Goal: Task Accomplishment & Management: Manage account settings

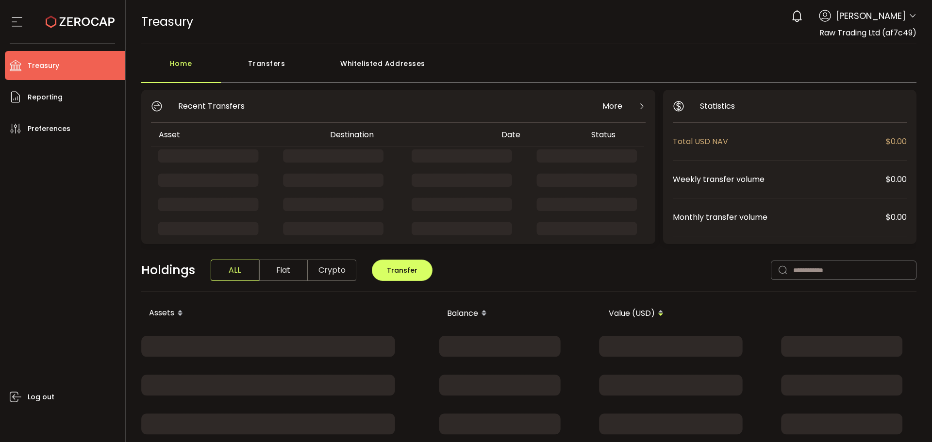
drag, startPoint x: 909, startPoint y: 14, endPoint x: 904, endPoint y: 34, distance: 21.0
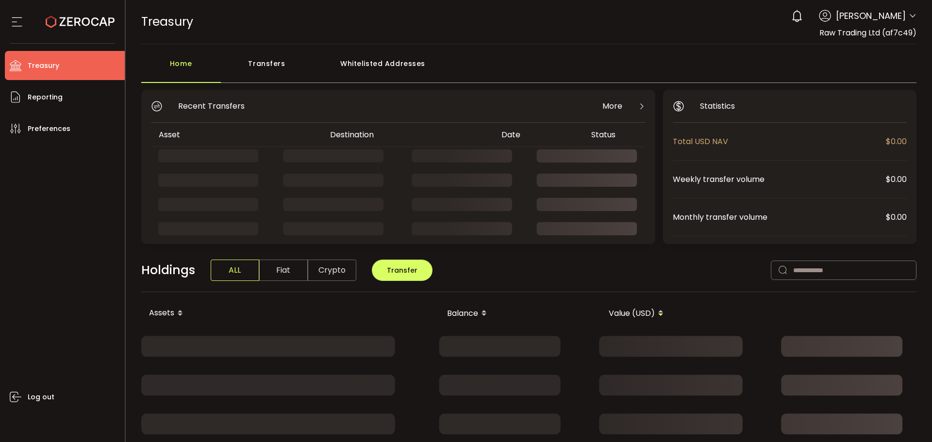
click at [909, 14] on icon at bounding box center [913, 16] width 8 height 8
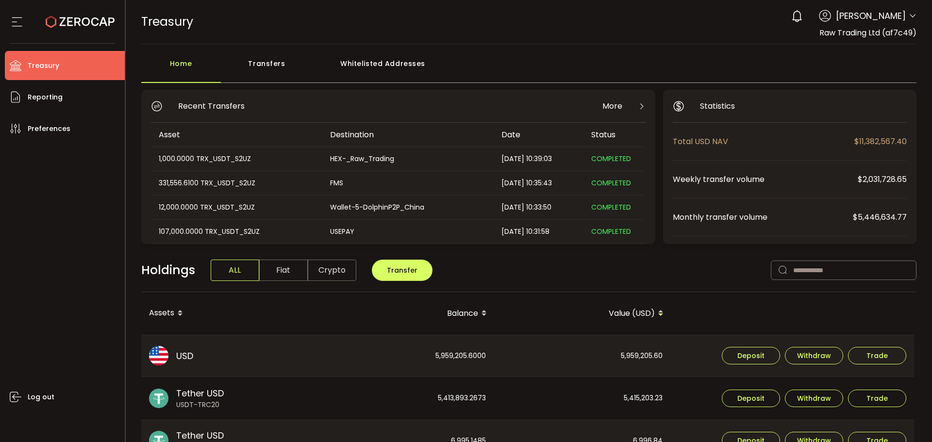
click at [917, 18] on header "PDF is being processed and will download to your computer TREASURY Buy Power $0…" at bounding box center [529, 22] width 807 height 44
click at [913, 18] on icon at bounding box center [913, 16] width 8 height 8
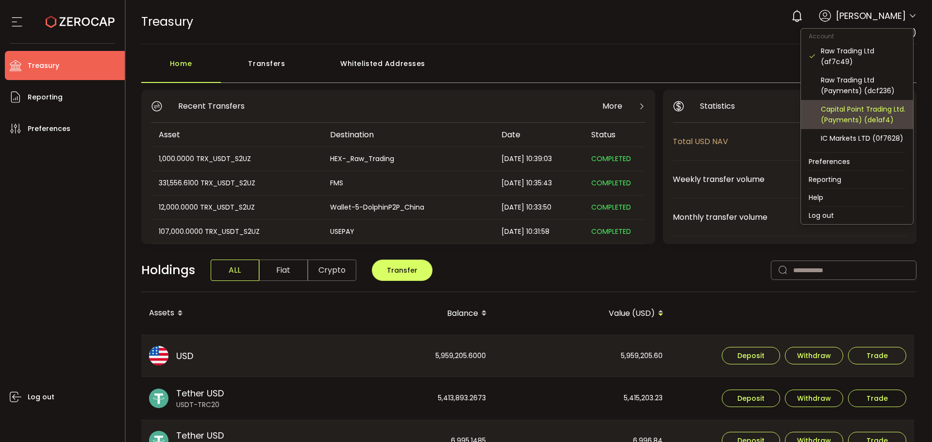
scroll to position [122, 0]
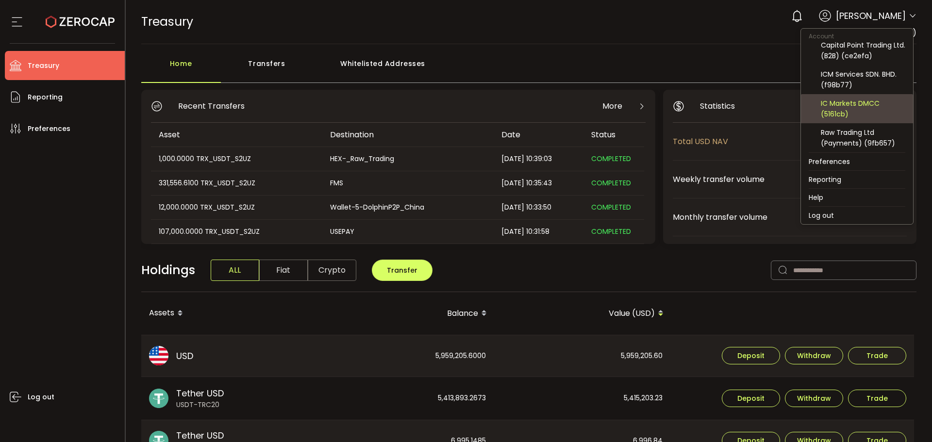
click at [852, 105] on div "IC Markets DMCC (5161cb)" at bounding box center [863, 108] width 84 height 21
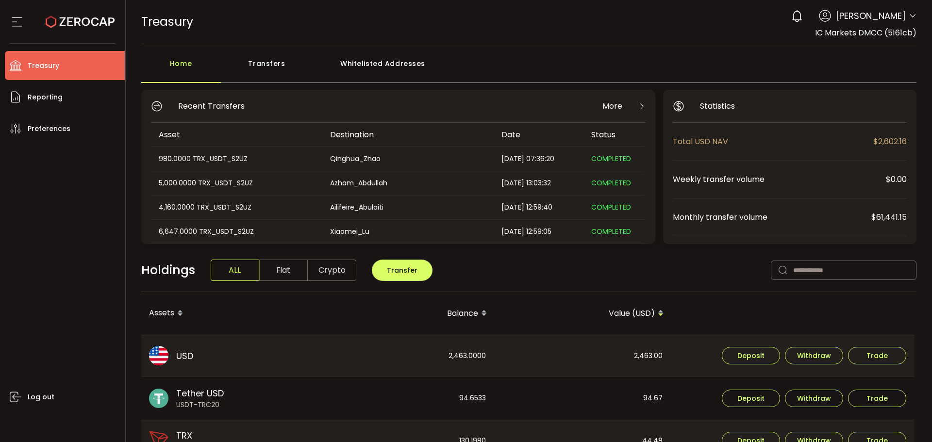
click at [287, 63] on div "Transfers" at bounding box center [267, 68] width 92 height 29
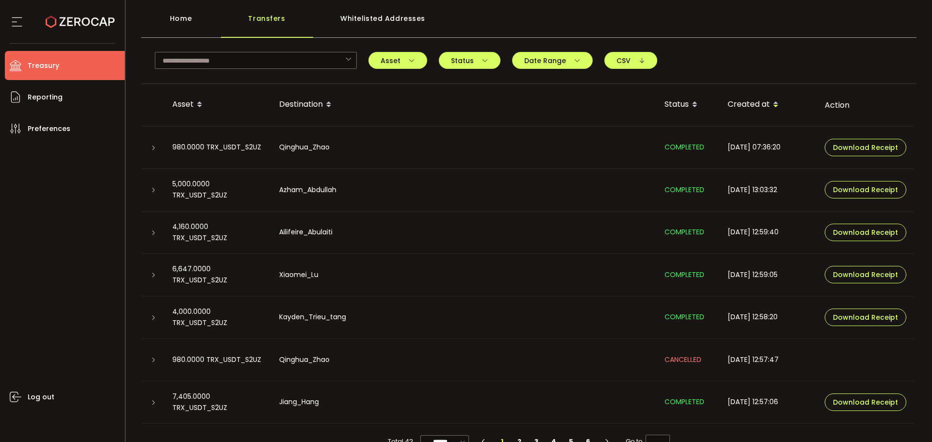
scroll to position [68, 0]
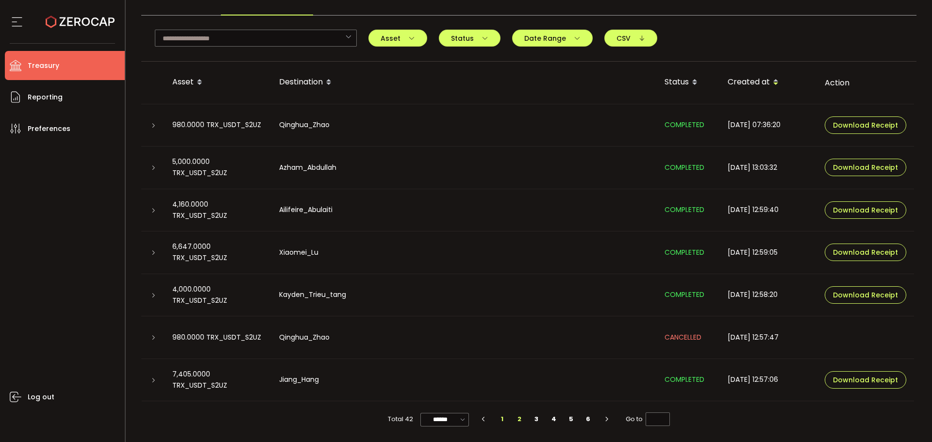
click at [513, 418] on li "2" at bounding box center [519, 420] width 17 height 14
click at [535, 419] on li "3" at bounding box center [536, 420] width 17 height 14
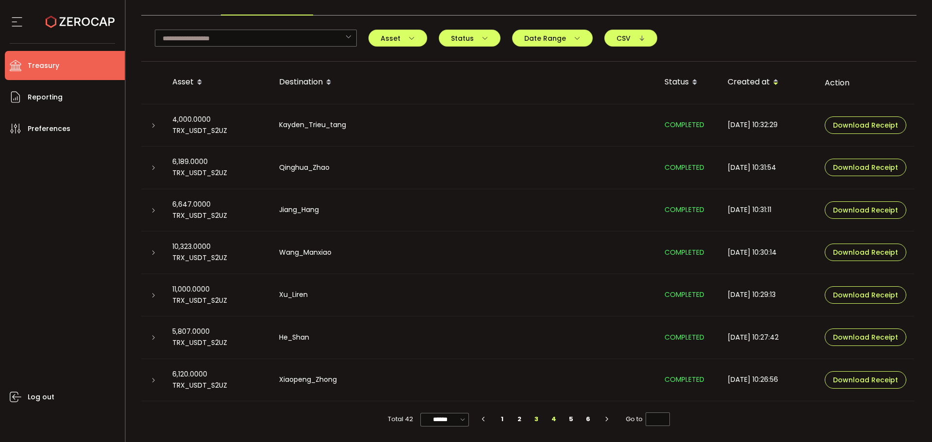
click at [547, 417] on li "4" at bounding box center [553, 420] width 17 height 14
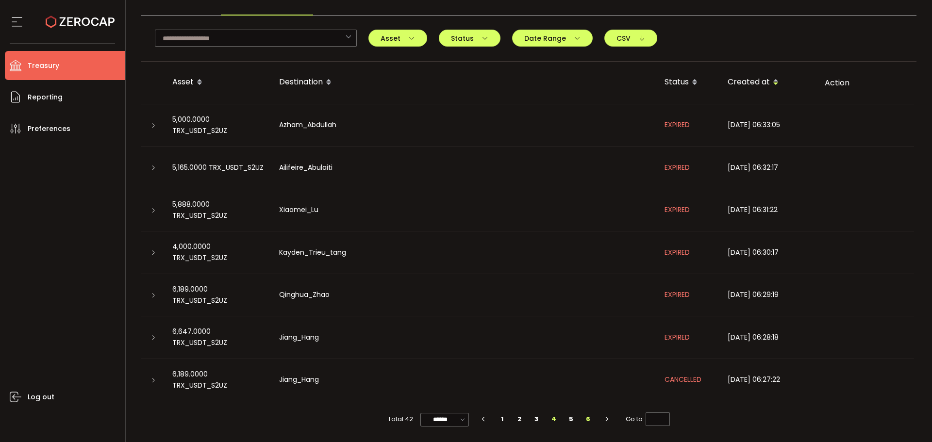
click at [582, 417] on li "6" at bounding box center [588, 420] width 17 height 14
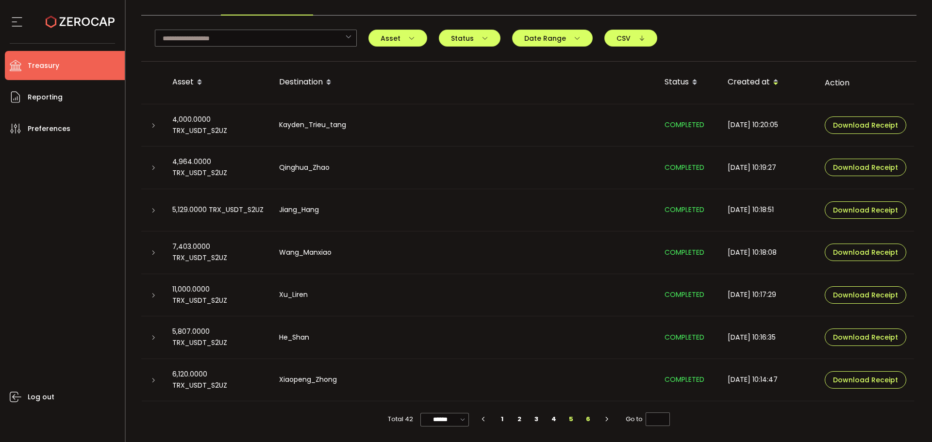
click at [563, 420] on li "5" at bounding box center [570, 420] width 17 height 14
type input "*"
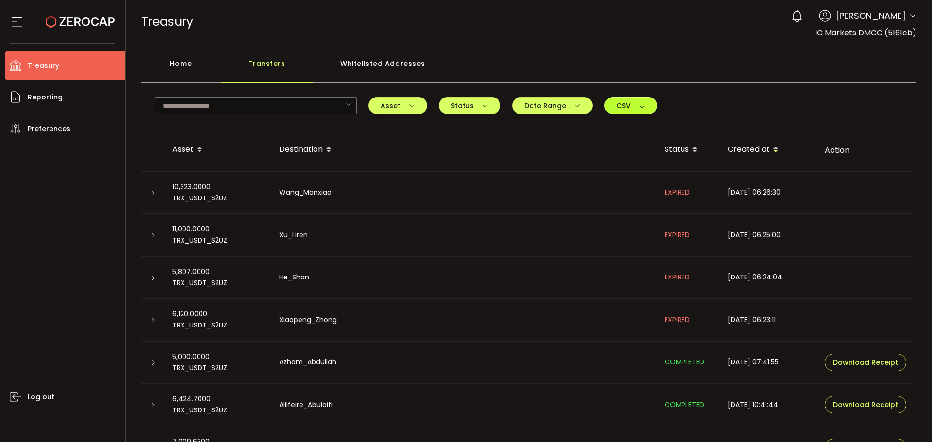
click at [605, 105] on button "CSV" at bounding box center [631, 105] width 53 height 17
drag, startPoint x: 174, startPoint y: 63, endPoint x: 180, endPoint y: 64, distance: 5.5
click at [174, 63] on div "Home" at bounding box center [181, 68] width 80 height 29
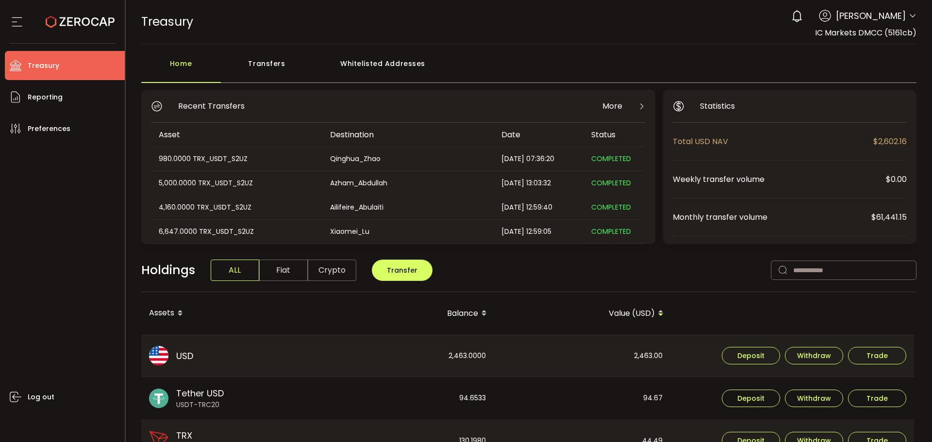
drag, startPoint x: 260, startPoint y: 61, endPoint x: 266, endPoint y: 68, distance: 8.6
click at [260, 60] on div "Transfers" at bounding box center [267, 68] width 92 height 29
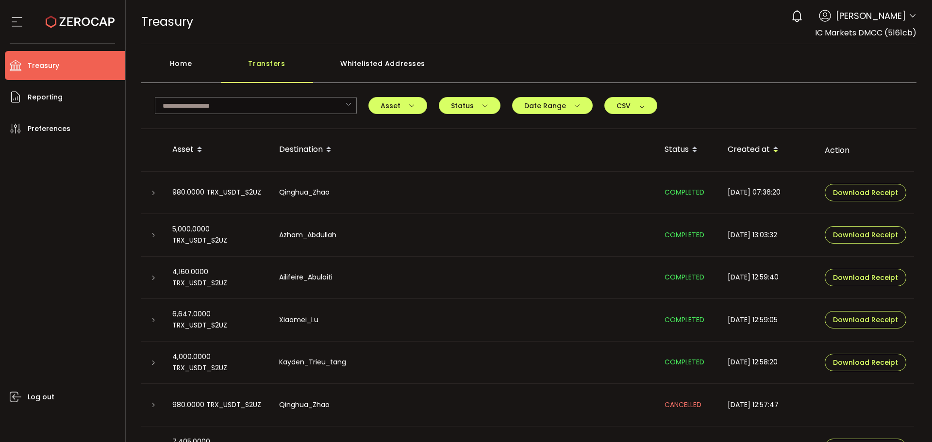
scroll to position [68, 0]
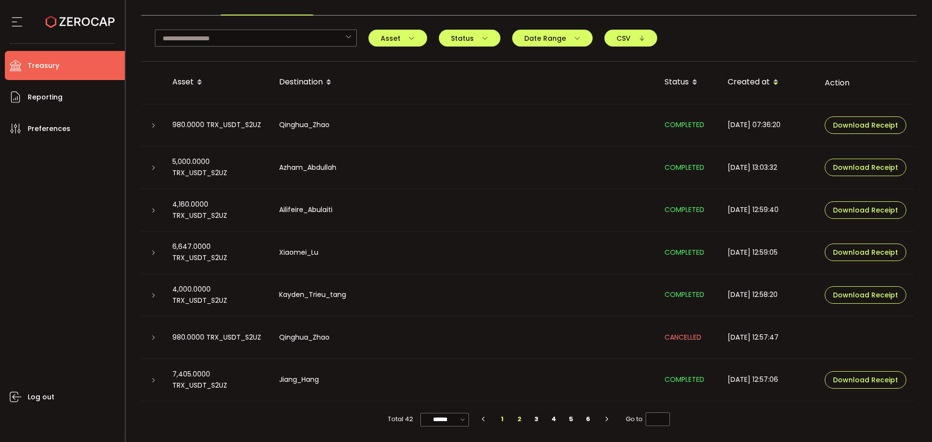
click at [516, 420] on li "2" at bounding box center [519, 420] width 17 height 14
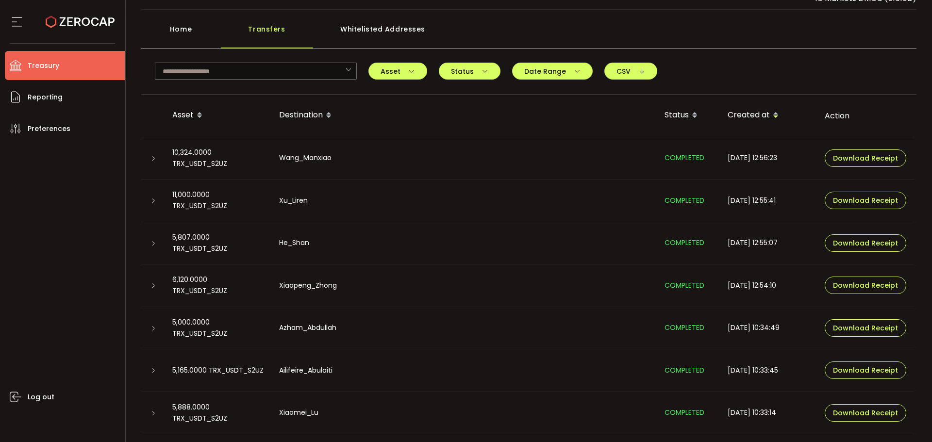
scroll to position [0, 0]
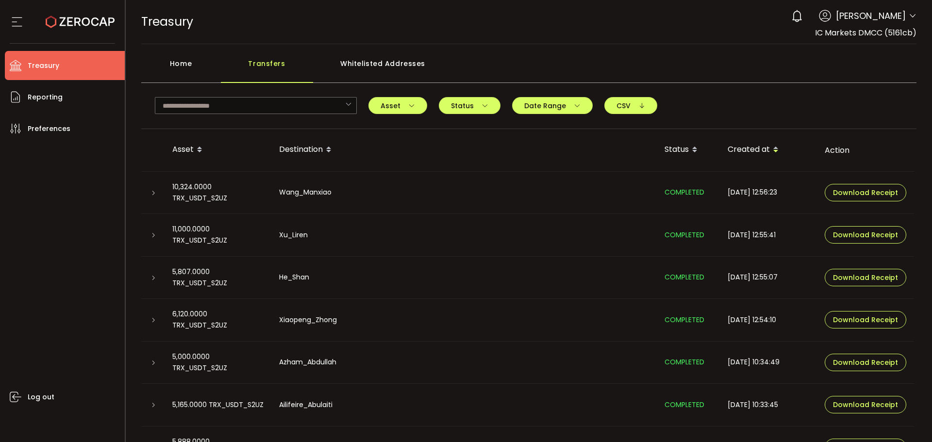
click at [711, 50] on main "Home Transfers Whitelisted Addresses TQg5skTCGVmQbQzcy4uvLadHjRpw99qYMm TCgG1kc…" at bounding box center [529, 277] width 807 height 466
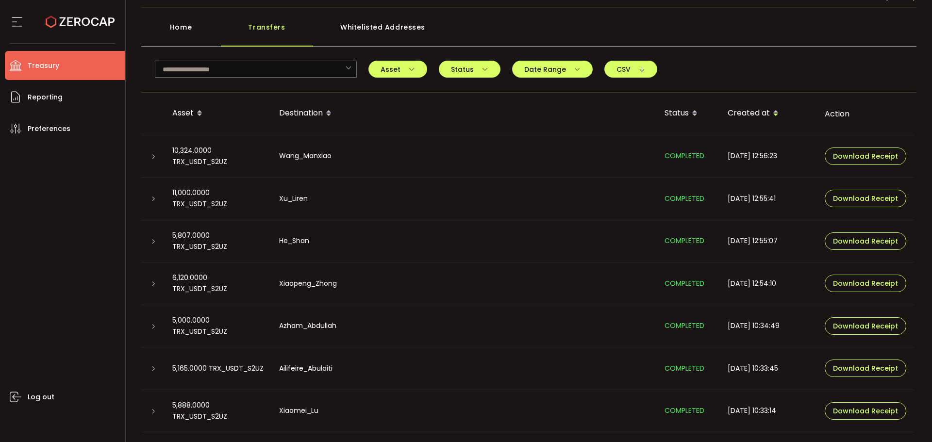
scroll to position [68, 0]
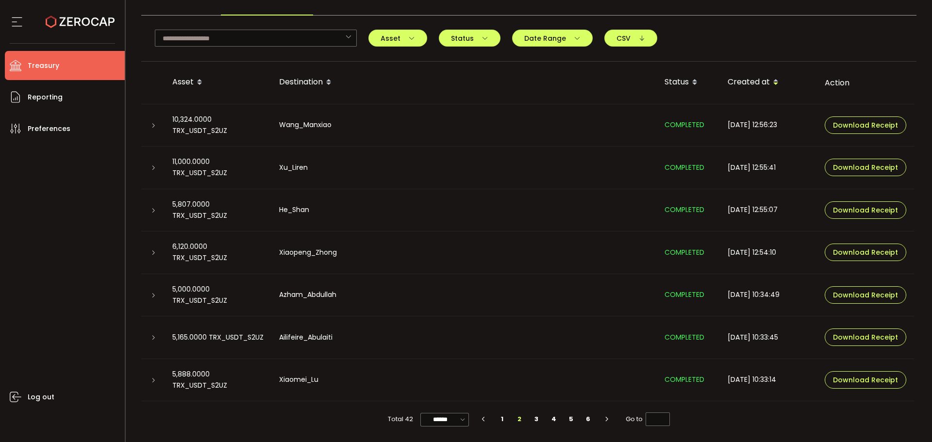
click at [496, 416] on li "1" at bounding box center [501, 420] width 17 height 14
click at [520, 425] on li "2" at bounding box center [519, 420] width 17 height 14
click at [502, 419] on li "1" at bounding box center [501, 420] width 17 height 14
click at [516, 420] on li "2" at bounding box center [519, 420] width 17 height 14
click at [503, 420] on li "1" at bounding box center [501, 420] width 17 height 14
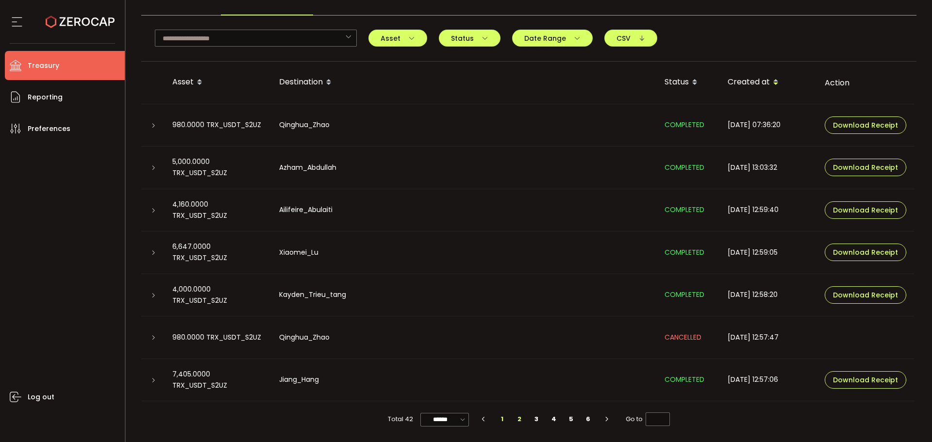
click at [511, 418] on li "2" at bounding box center [519, 420] width 17 height 14
click at [530, 422] on li "3" at bounding box center [536, 420] width 17 height 14
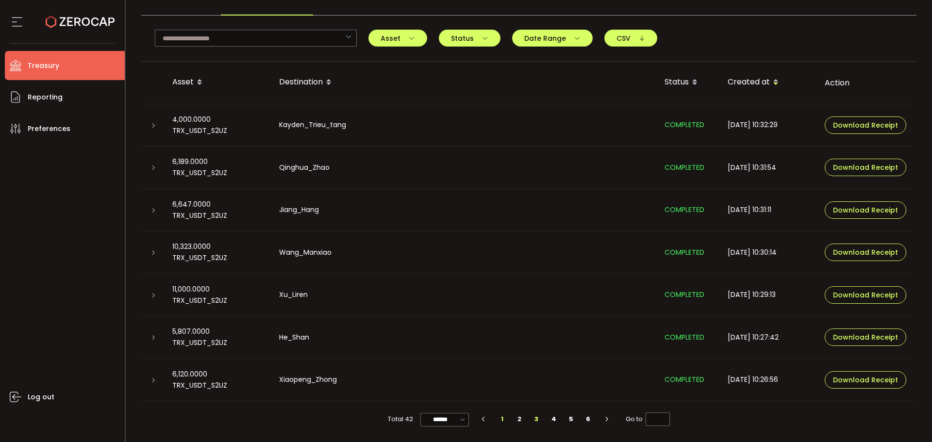
click at [497, 417] on li "1" at bounding box center [501, 420] width 17 height 14
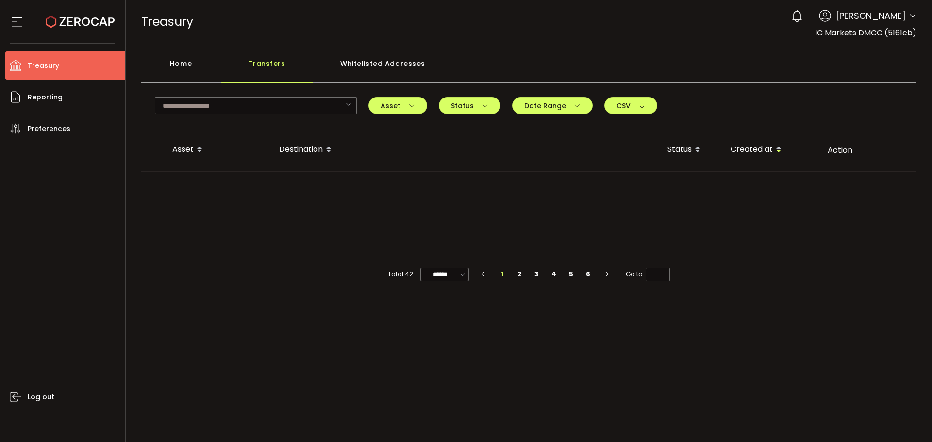
type input "*"
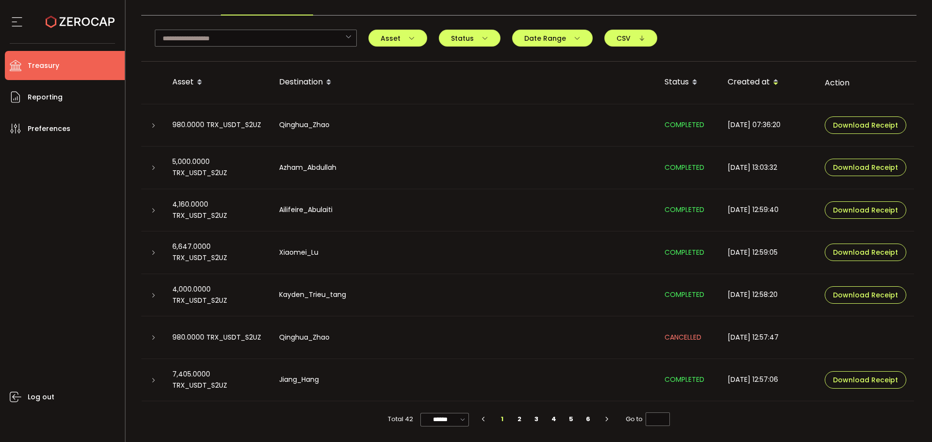
scroll to position [0, 0]
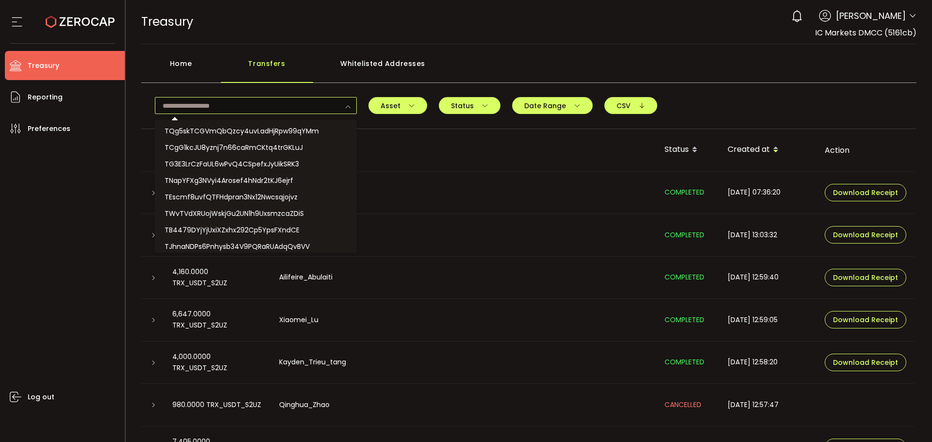
click at [228, 104] on input "text" at bounding box center [256, 105] width 202 height 17
paste input "**********"
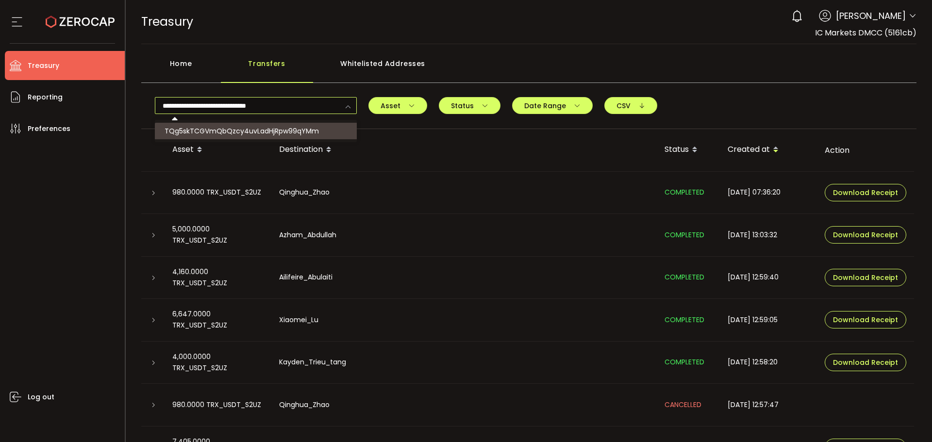
type input "**********"
click at [277, 130] on span "TQg5skTCGVmQbQzcy4uvLadHjRpw99qYMm" at bounding box center [242, 131] width 154 height 10
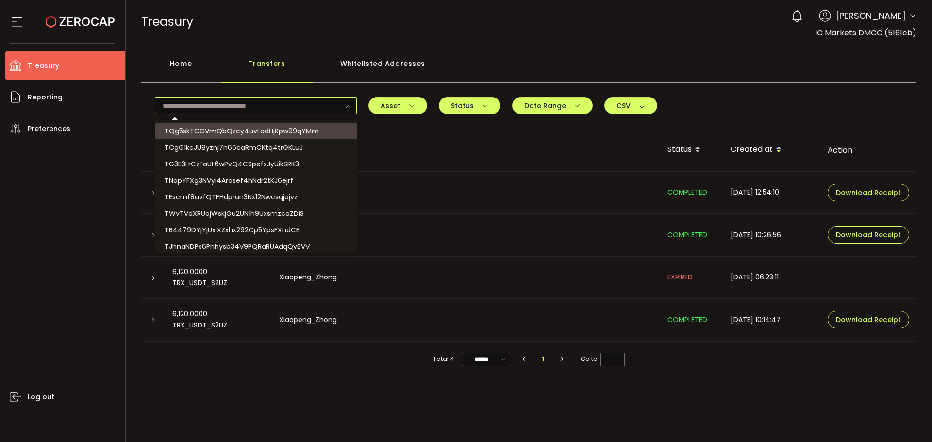
click at [497, 48] on main "Home Transfers Whitelisted Addresses Asset BTC ETH ERC20 TRC20 BEP20 ERC20 ERC2…" at bounding box center [529, 213] width 807 height 338
type input "**********"
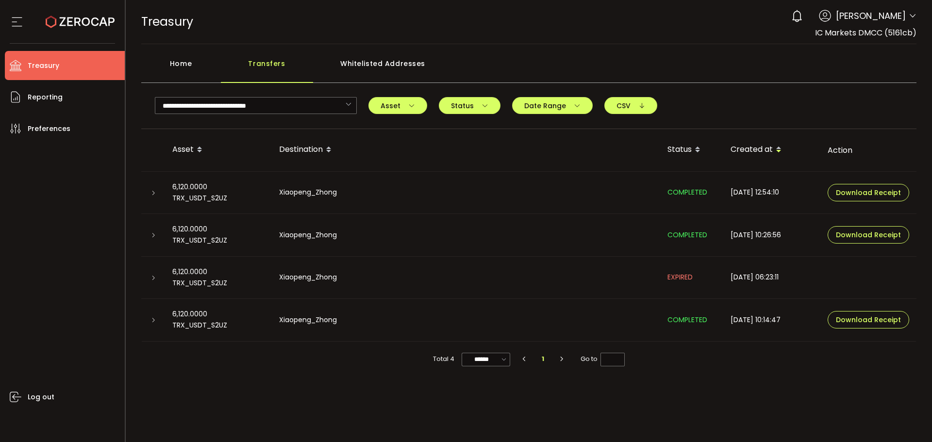
click at [177, 58] on div "Home" at bounding box center [181, 68] width 80 height 29
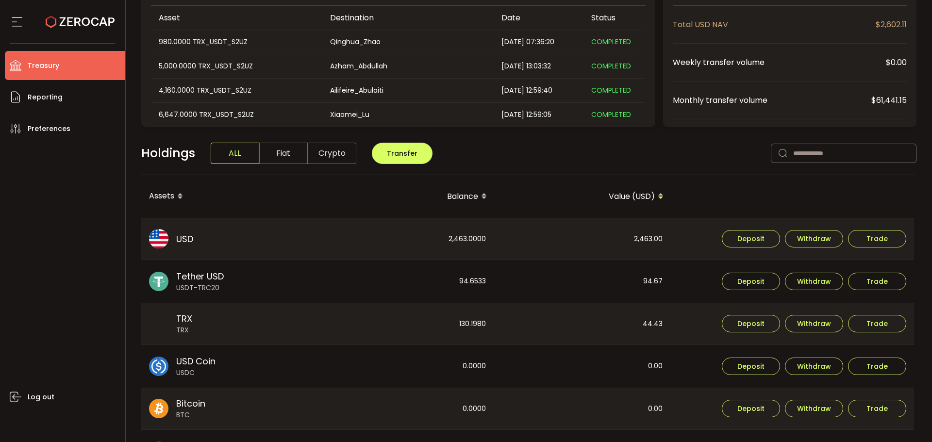
scroll to position [146, 0]
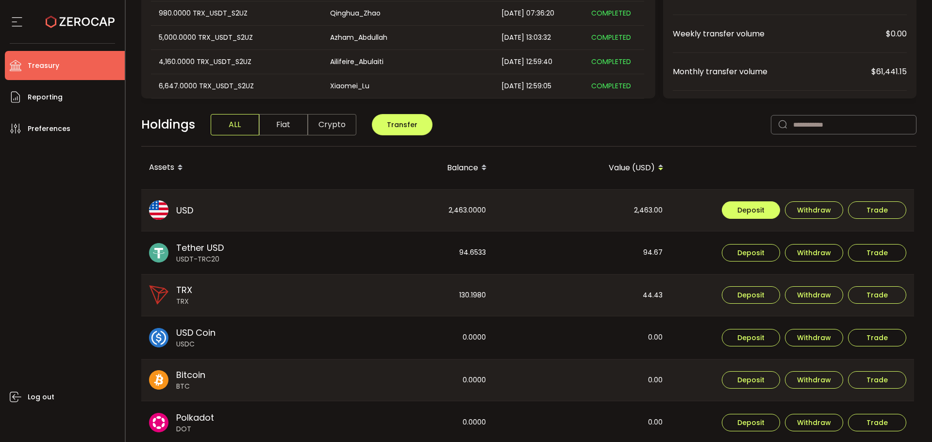
click at [750, 209] on span "Deposit" at bounding box center [751, 210] width 27 height 7
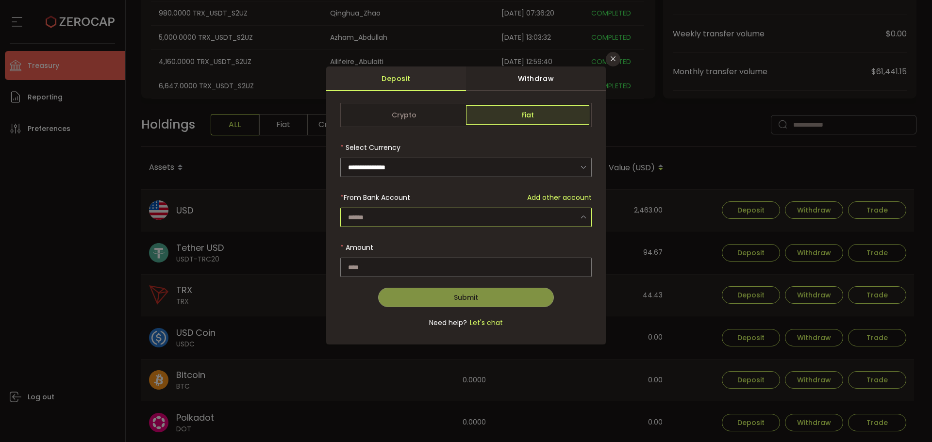
click at [536, 223] on input "dialog" at bounding box center [466, 217] width 252 height 19
click at [431, 186] on form "**********" at bounding box center [466, 221] width 252 height 236
click at [616, 57] on icon "Close" at bounding box center [613, 59] width 8 height 8
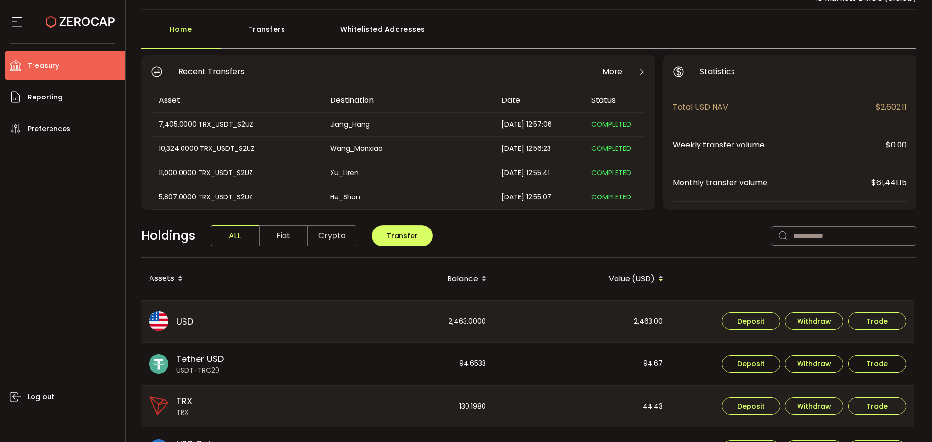
scroll to position [49, 0]
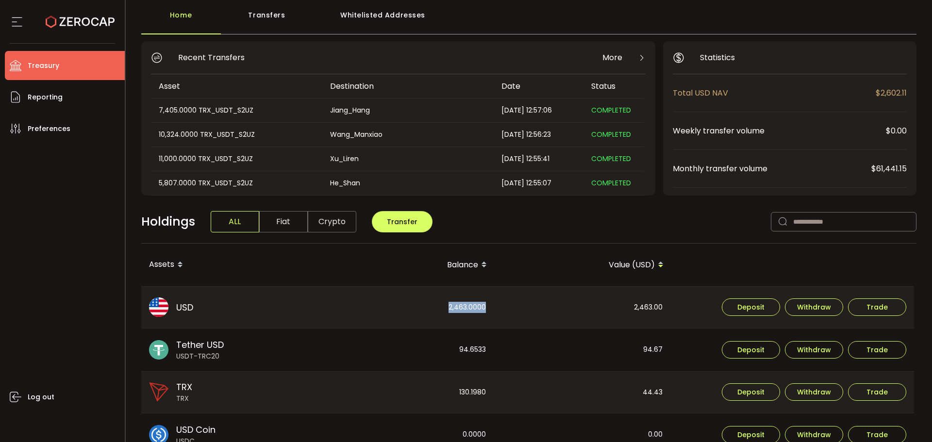
drag, startPoint x: 484, startPoint y: 306, endPoint x: 443, endPoint y: 306, distance: 40.8
click at [443, 306] on div "2,463.0000" at bounding box center [406, 308] width 176 height 42
copy div "2,463.0000"
click at [498, 307] on div "2,463.00" at bounding box center [583, 308] width 176 height 42
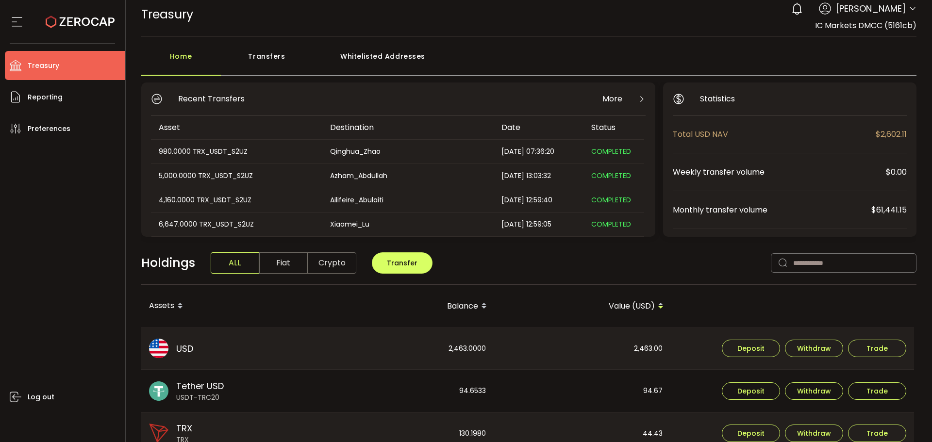
scroll to position [0, 0]
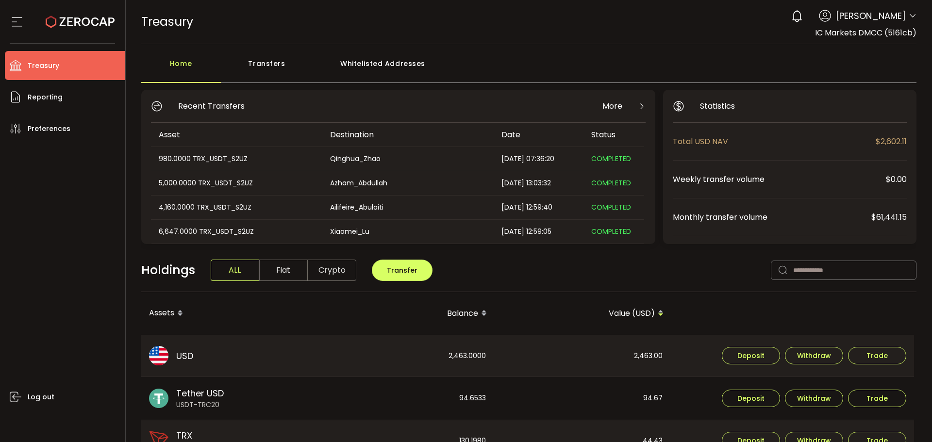
drag, startPoint x: 909, startPoint y: 12, endPoint x: 884, endPoint y: 38, distance: 36.1
click at [909, 12] on icon at bounding box center [913, 16] width 8 height 8
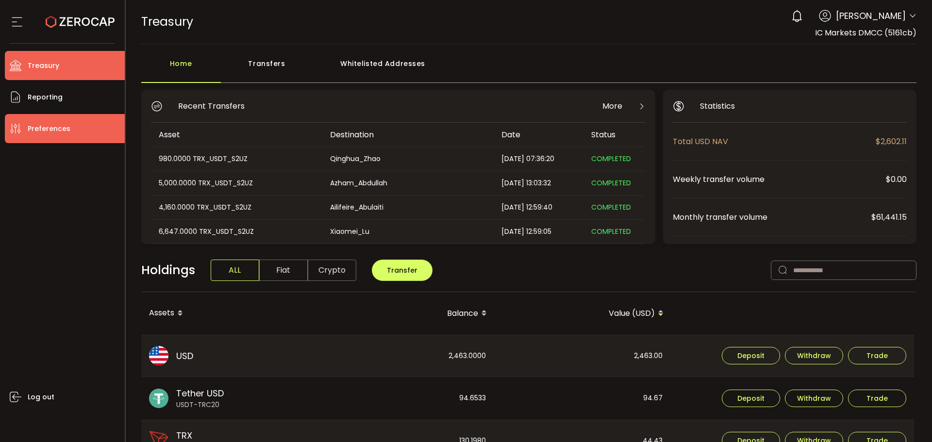
click at [67, 127] on span "Preferences" at bounding box center [49, 129] width 43 height 14
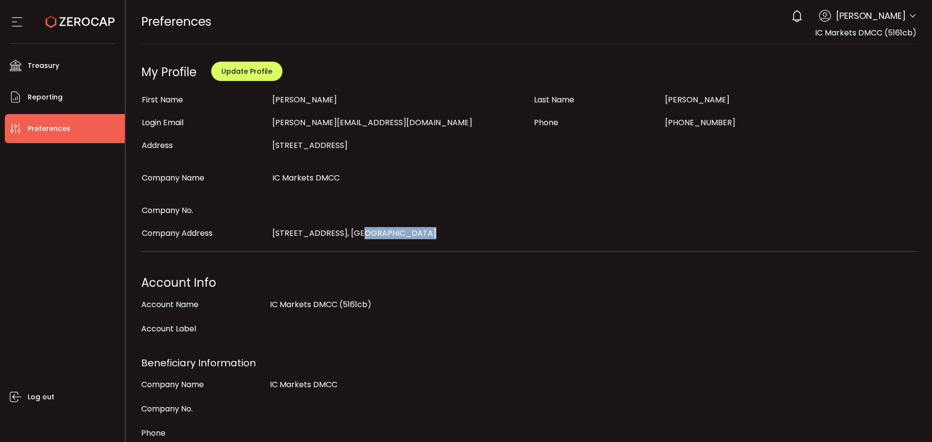
drag, startPoint x: 541, startPoint y: 240, endPoint x: 325, endPoint y: 264, distance: 216.9
drag, startPoint x: 325, startPoint y: 264, endPoint x: 336, endPoint y: 262, distance: 10.4
click at [329, 264] on div "Account Info" at bounding box center [529, 280] width 778 height 32
drag, startPoint x: 25, startPoint y: 267, endPoint x: 183, endPoint y: 104, distance: 226.7
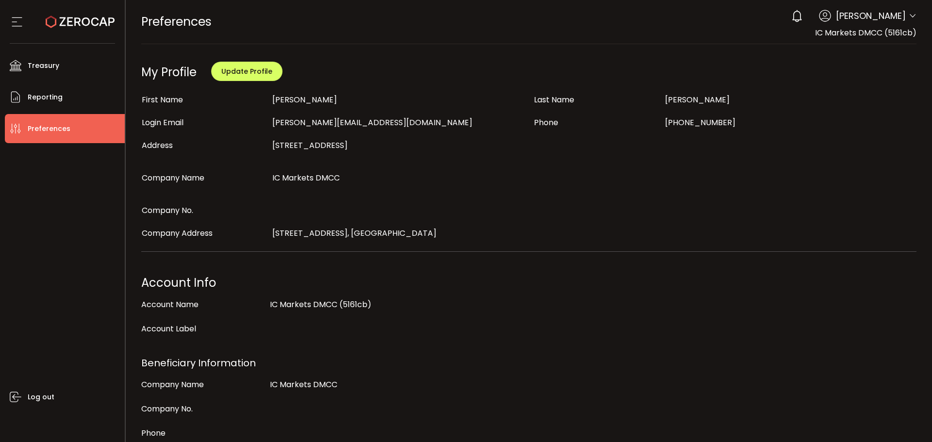
click at [30, 267] on div "Log out" at bounding box center [65, 289] width 120 height 292
